Goal: Information Seeking & Learning: Check status

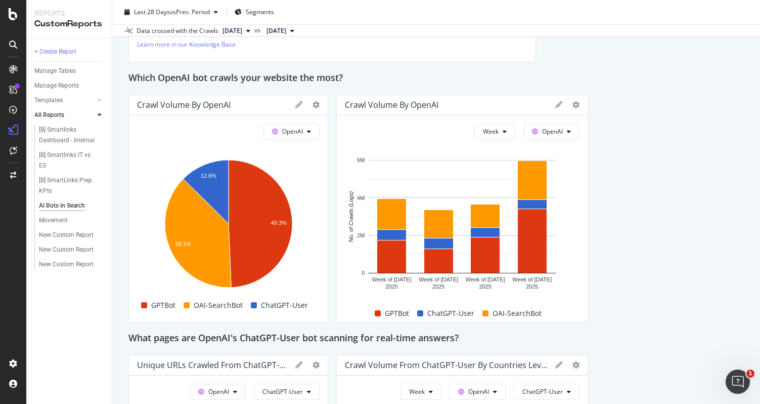
scroll to position [1000, 0]
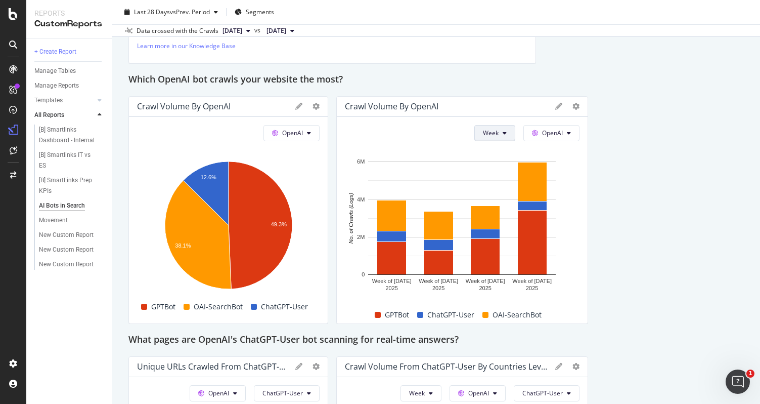
click at [490, 133] on span "Week" at bounding box center [491, 133] width 16 height 9
click at [486, 149] on div "Day" at bounding box center [492, 155] width 34 height 15
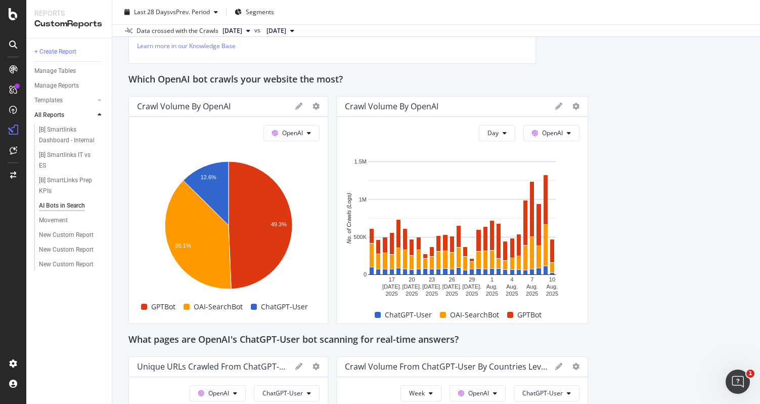
scroll to position [978, 0]
